Goal: Transaction & Acquisition: Obtain resource

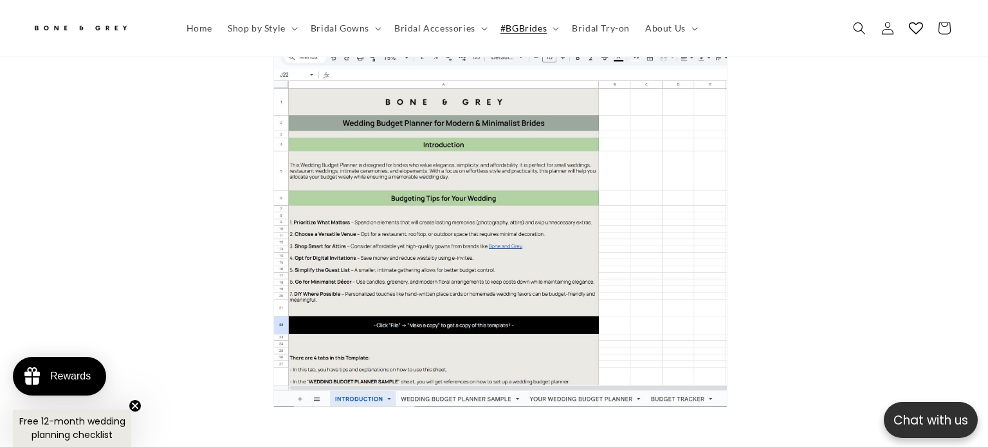
scroll to position [1628, 0]
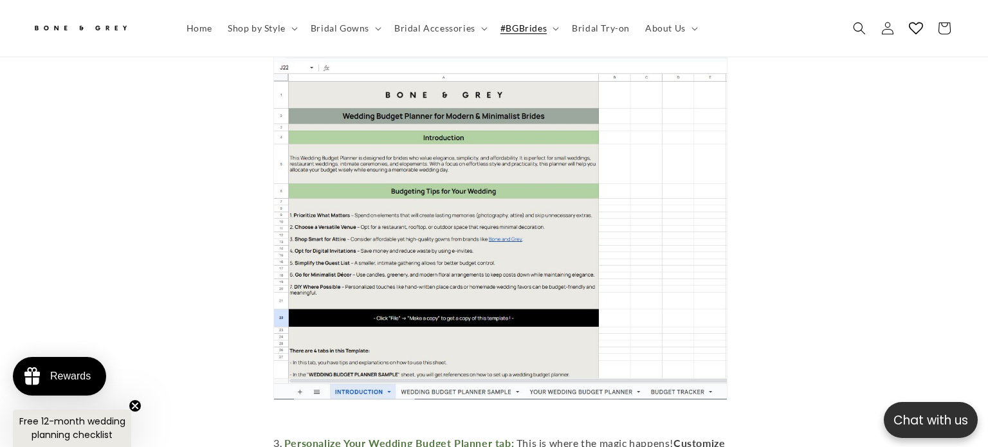
click at [76, 431] on span "Free 12-month wedding planning checklist" at bounding box center [72, 428] width 106 height 26
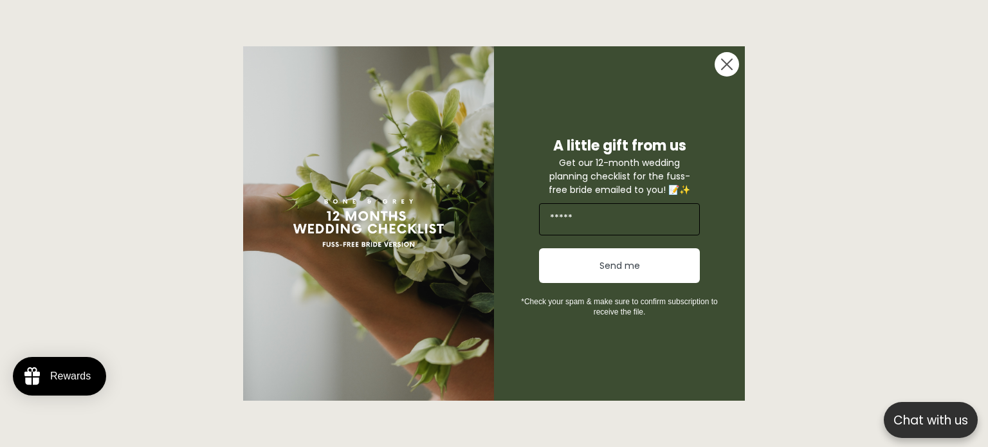
scroll to position [0, 0]
click at [653, 210] on input "Email" at bounding box center [619, 219] width 161 height 32
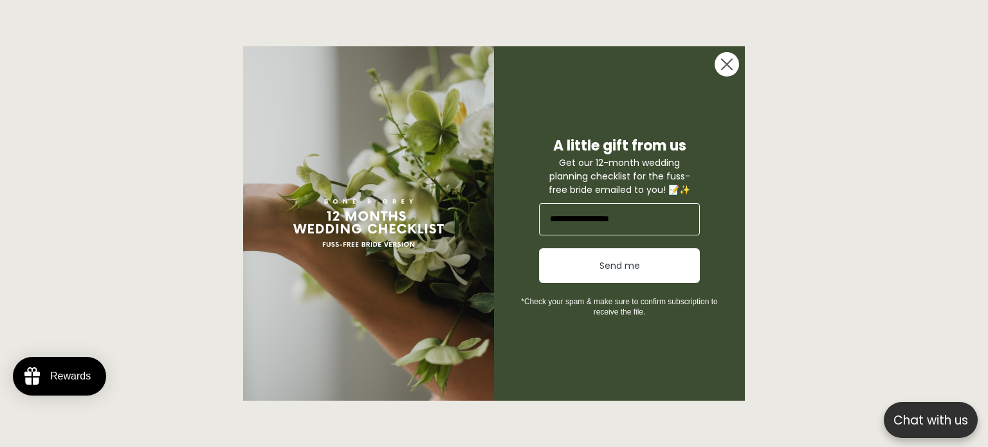
type input "**********"
click at [581, 274] on button "Send me" at bounding box center [619, 265] width 161 height 35
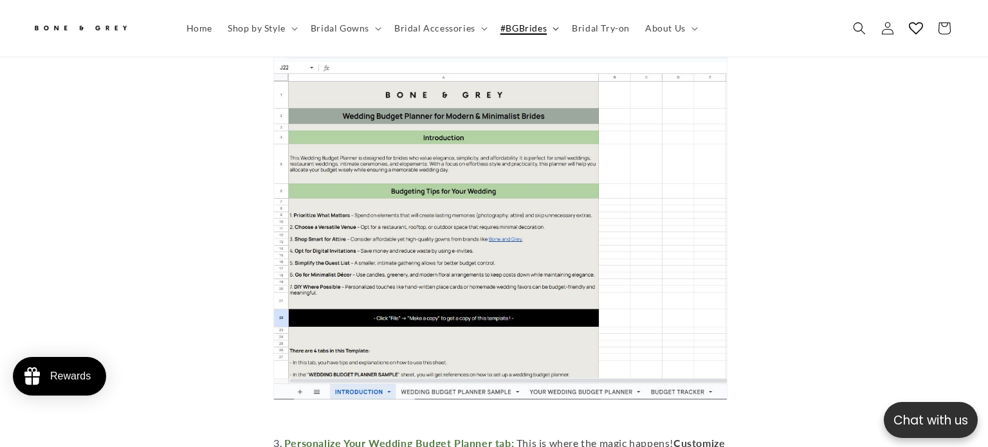
scroll to position [0, 0]
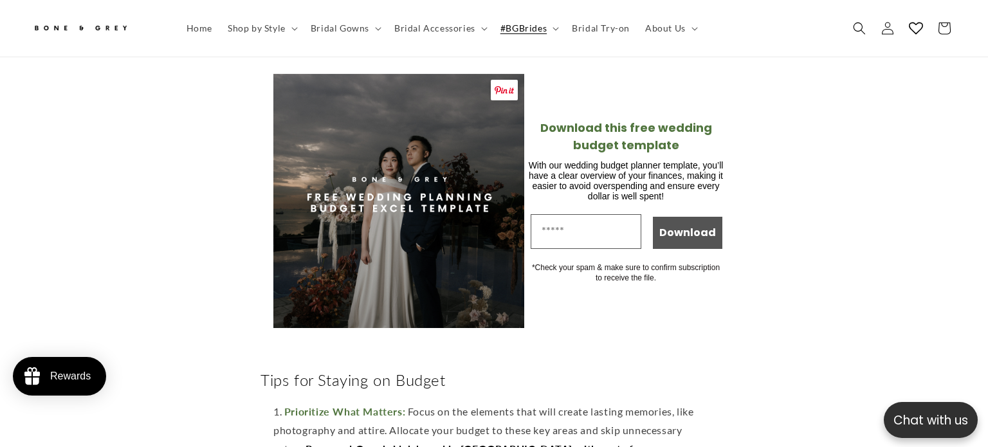
scroll to position [2173, 0]
click at [590, 242] on input "Email" at bounding box center [586, 231] width 111 height 35
type input "**********"
click at [676, 244] on button "Download" at bounding box center [687, 233] width 69 height 32
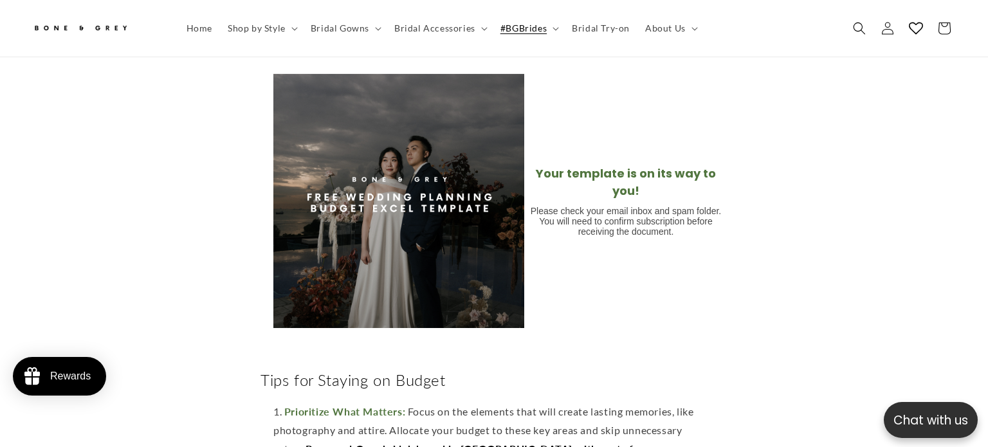
scroll to position [0, 674]
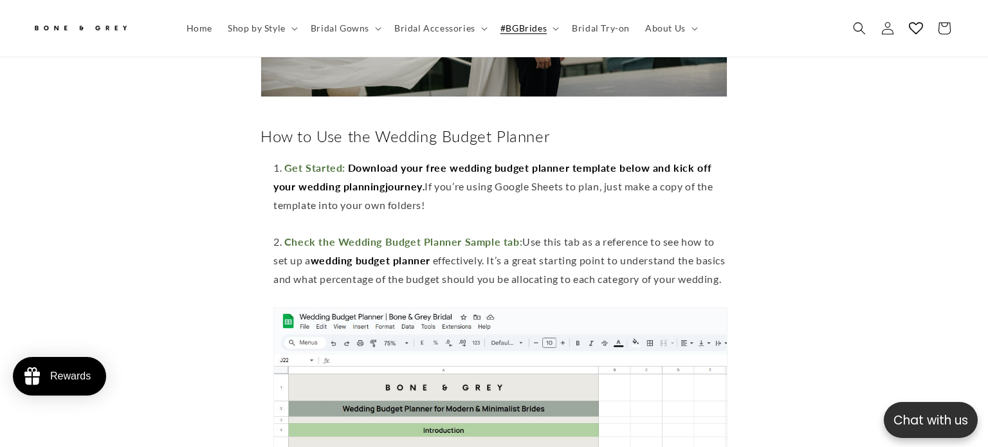
scroll to position [1336, 0]
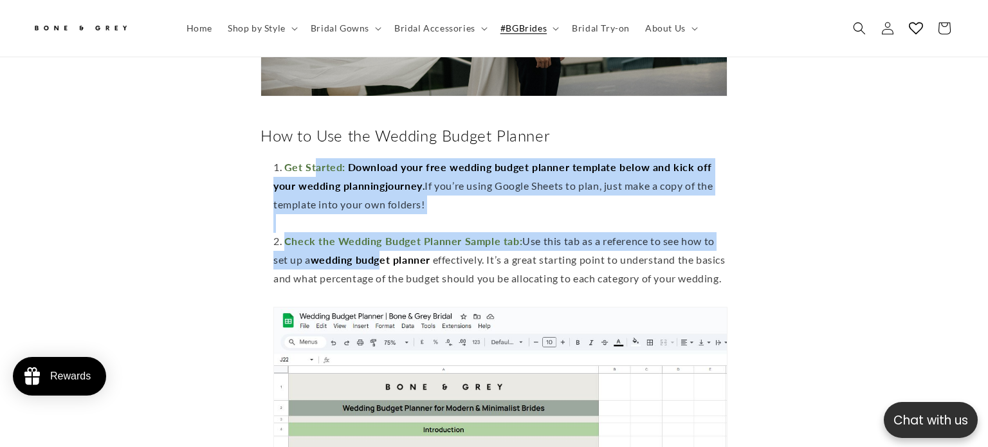
drag, startPoint x: 315, startPoint y: 145, endPoint x: 382, endPoint y: 235, distance: 112.7
click at [382, 253] on strong "wedding budget planner" at bounding box center [371, 259] width 120 height 12
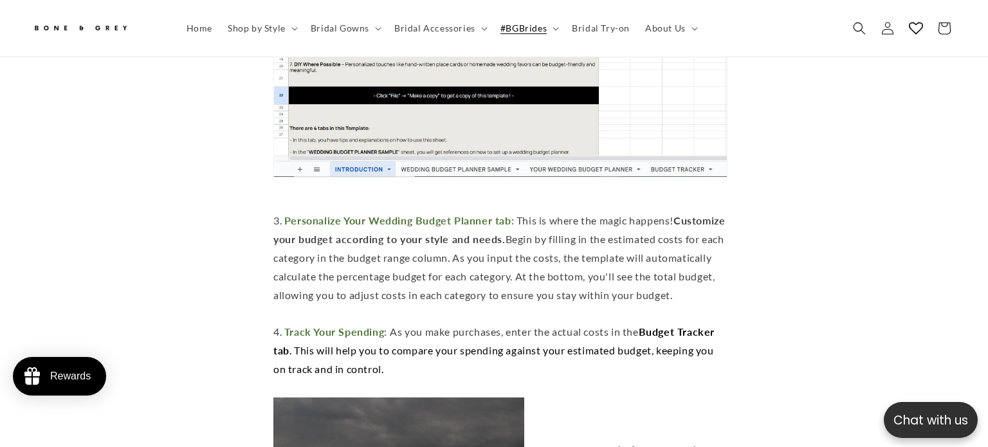
scroll to position [1873, 0]
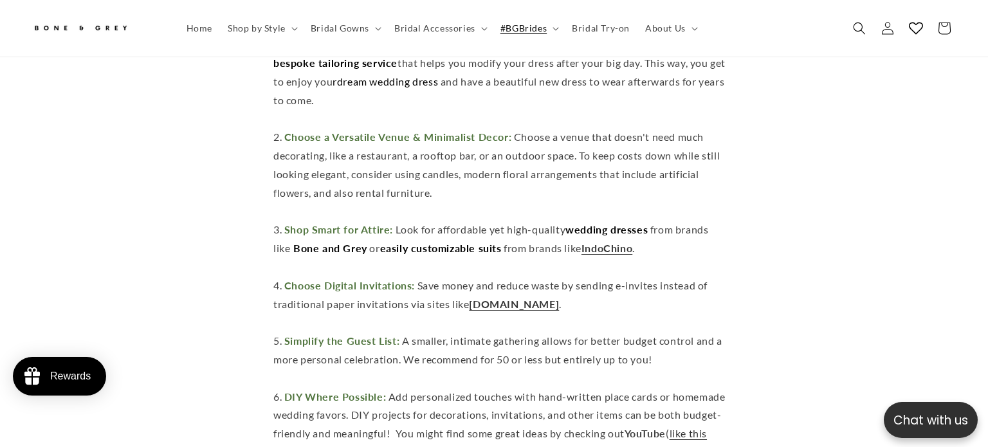
scroll to position [0, 337]
click at [502, 305] on link "[DOMAIN_NAME]" at bounding box center [514, 304] width 90 height 12
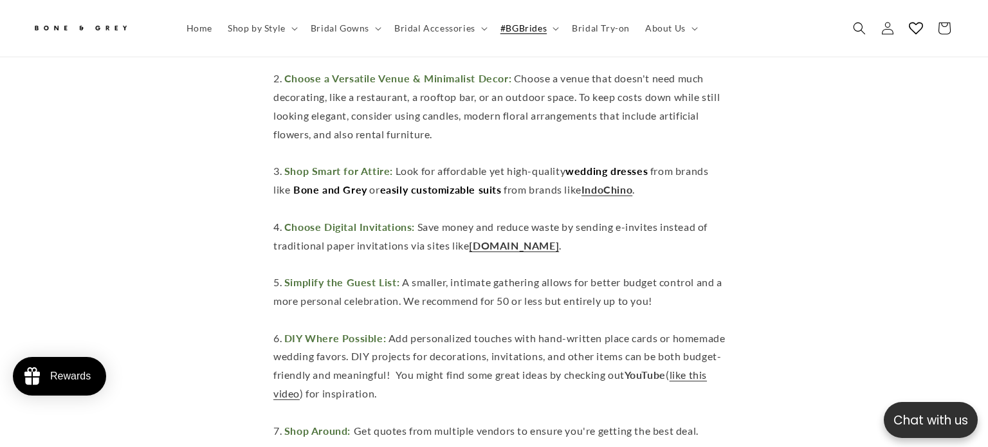
scroll to position [2674, 0]
click at [608, 184] on link "IndoChino" at bounding box center [606, 189] width 51 height 12
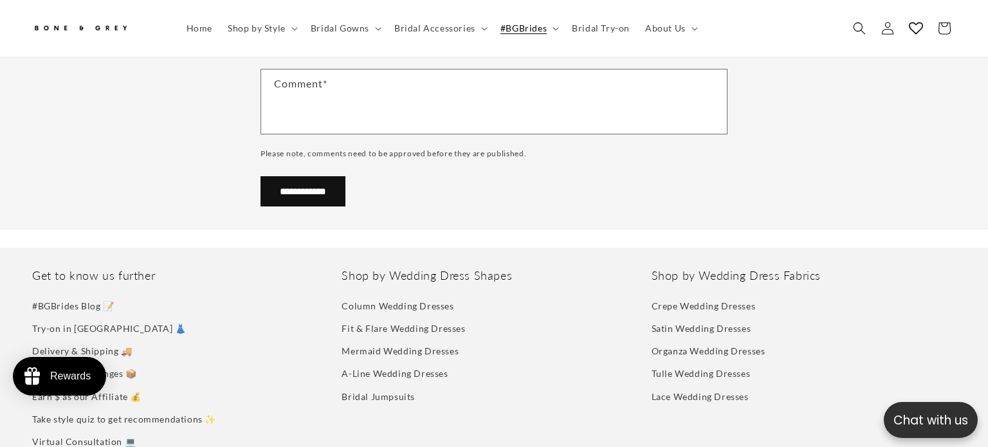
scroll to position [0, 0]
